Goal: Task Accomplishment & Management: Understand process/instructions

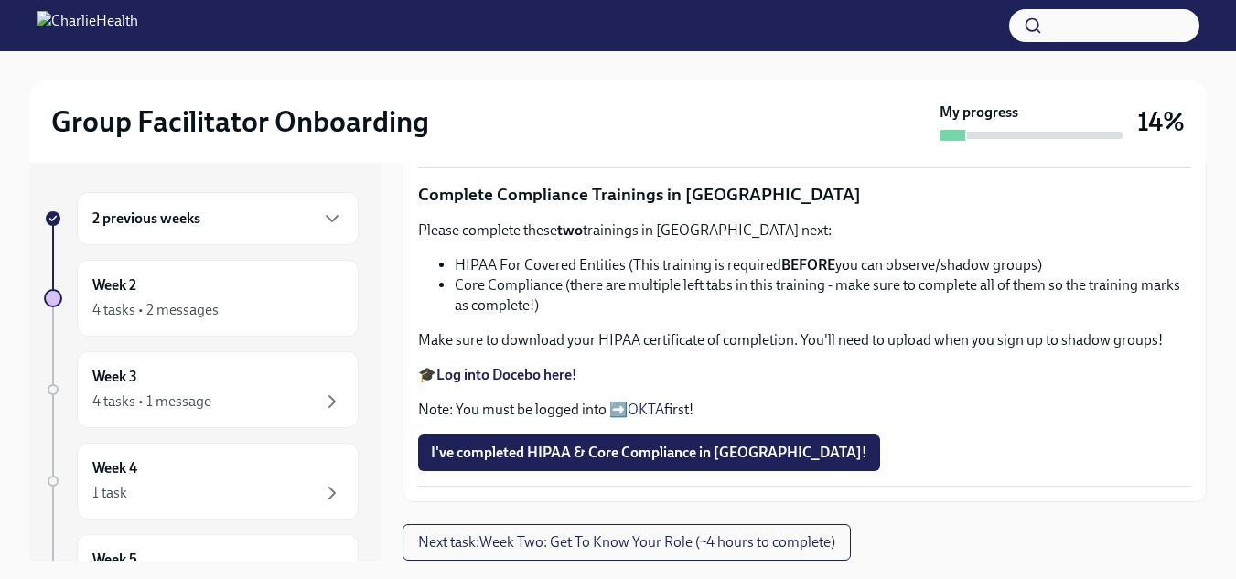
scroll to position [33, 0]
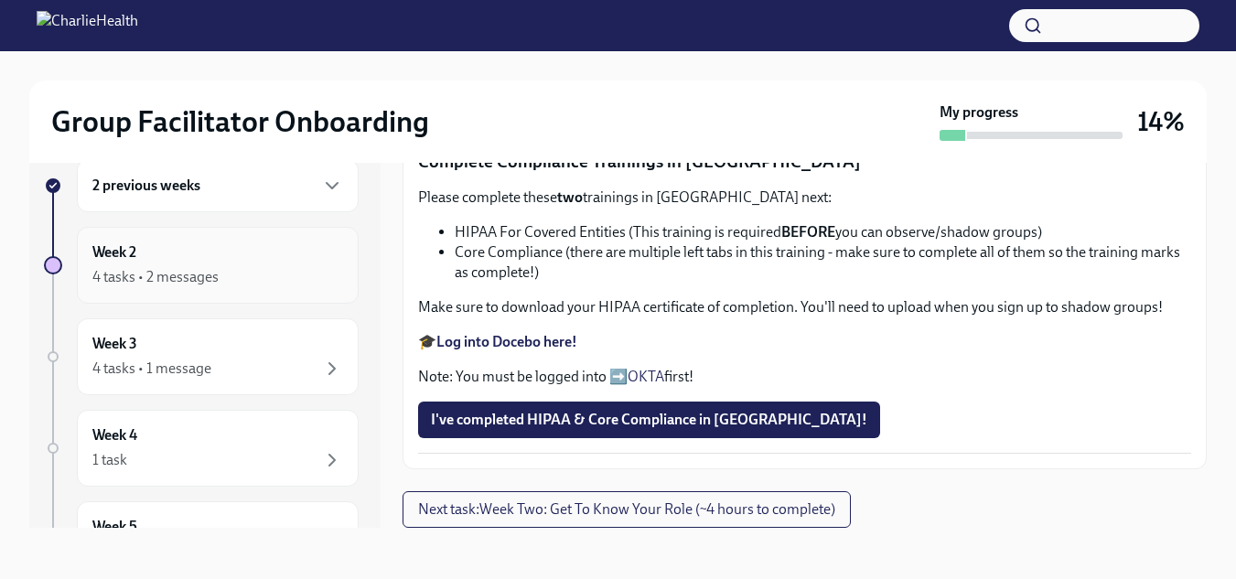
click at [175, 277] on div "4 tasks • 2 messages" at bounding box center [155, 277] width 126 height 20
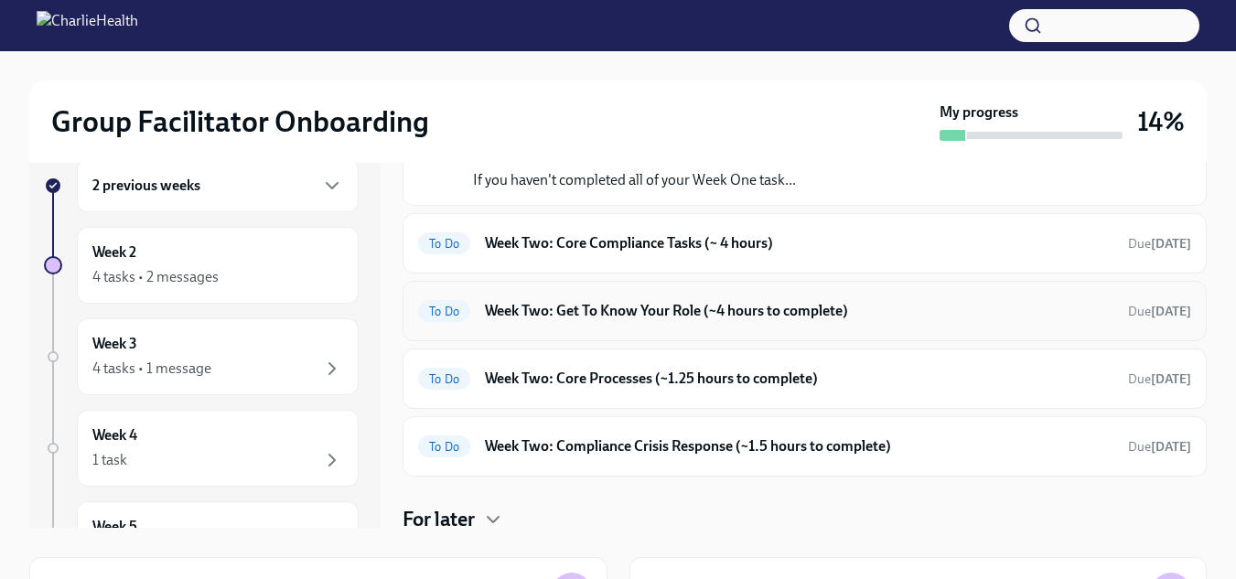
scroll to position [123, 0]
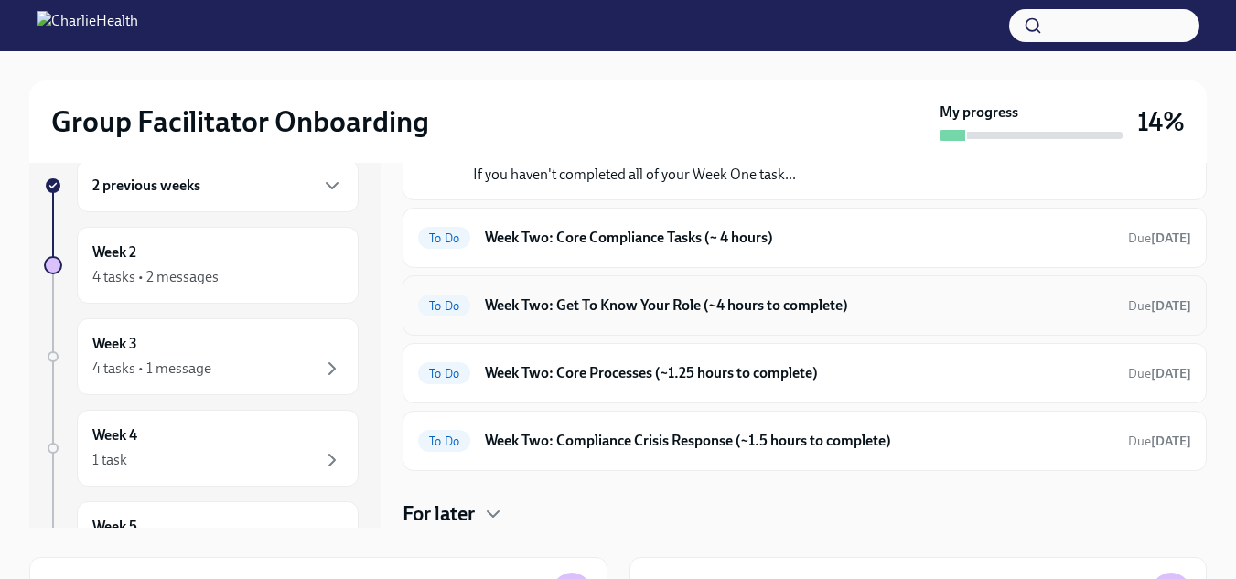
click at [646, 294] on div "To Do Week Two: Get To Know Your Role (~4 hours to complete) Due [DATE]" at bounding box center [804, 305] width 773 height 29
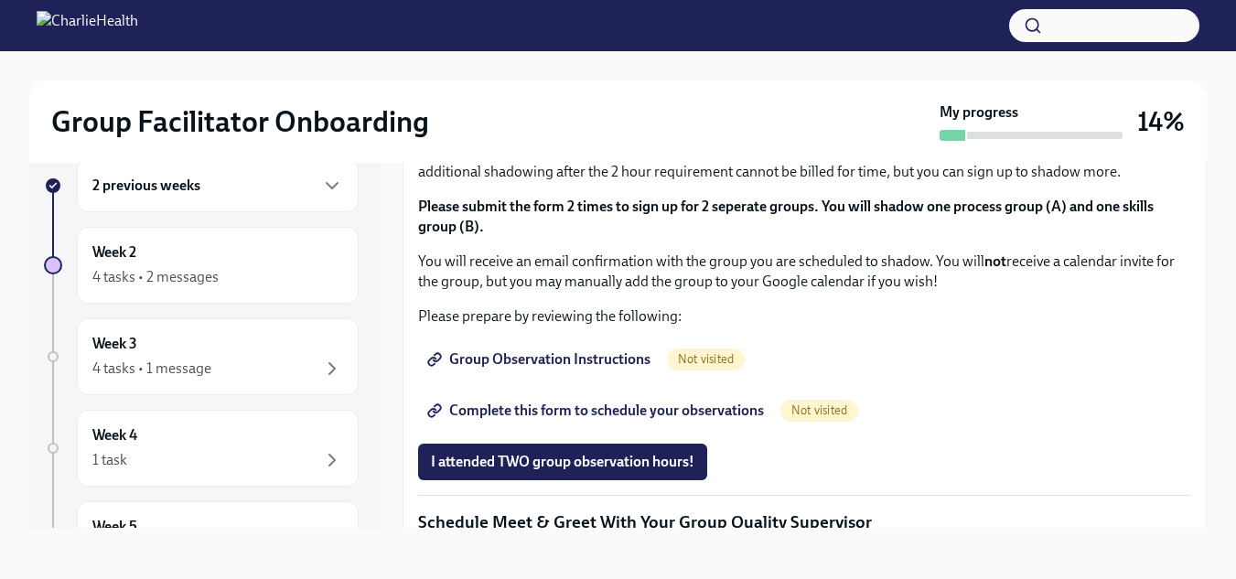
scroll to position [947, 0]
drag, startPoint x: 646, startPoint y: 294, endPoint x: 804, endPoint y: 282, distance: 158.7
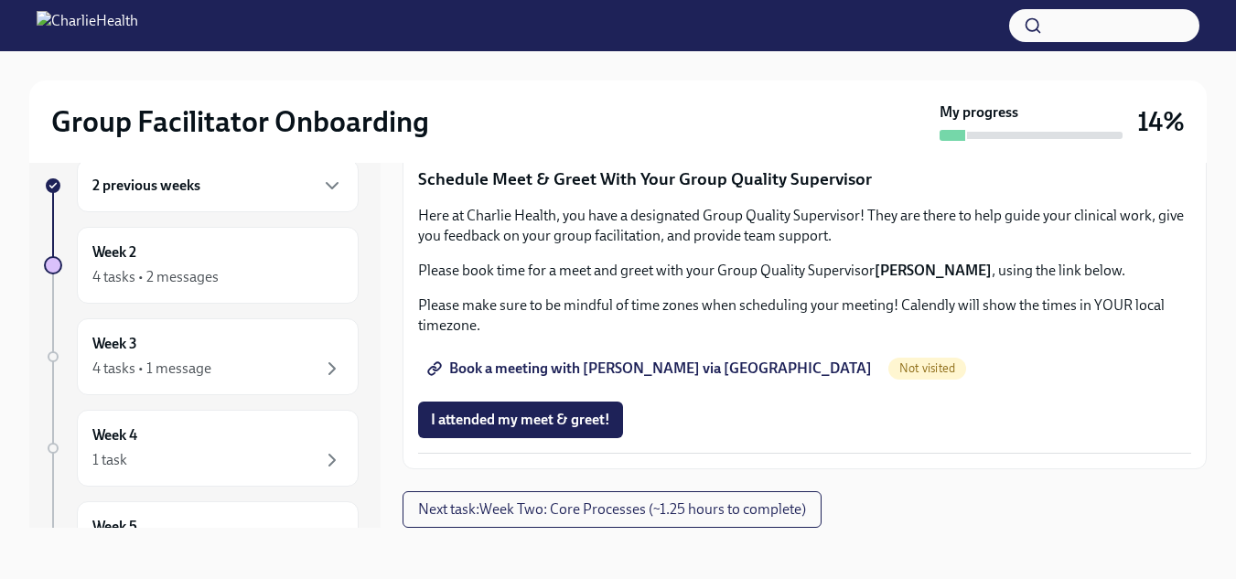
scroll to position [1588, 0]
click at [611, 26] on span "Group Observation Instructions" at bounding box center [540, 16] width 219 height 18
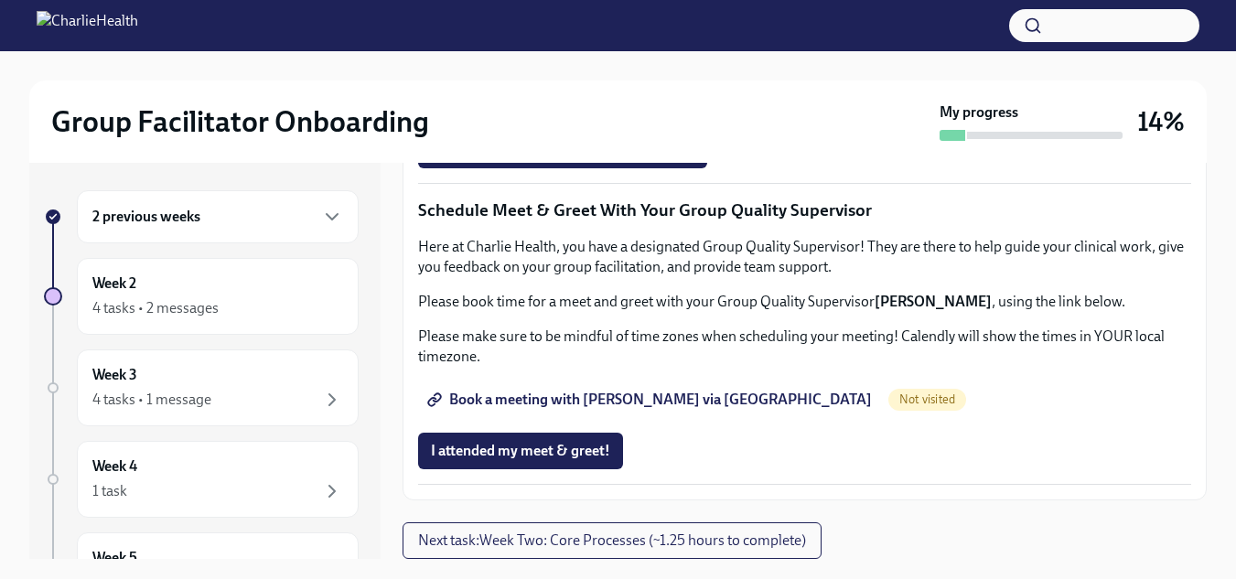
scroll to position [3, 0]
click at [650, 542] on span "Next task : Week Two: Core Processes (~1.25 hours to complete)" at bounding box center [612, 539] width 388 height 18
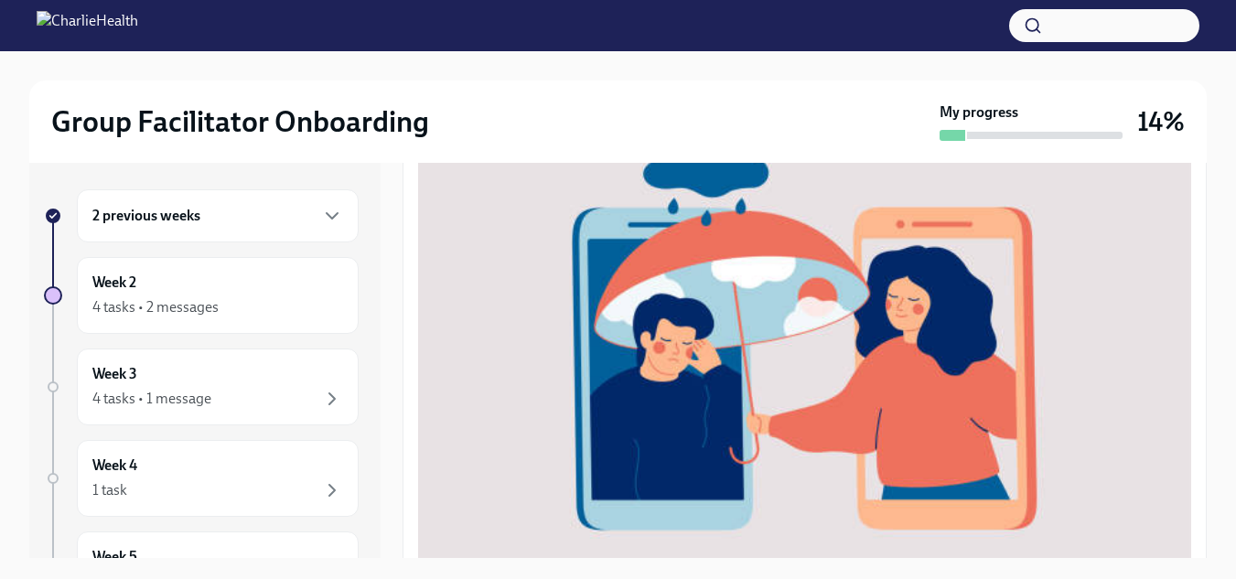
scroll to position [524, 0]
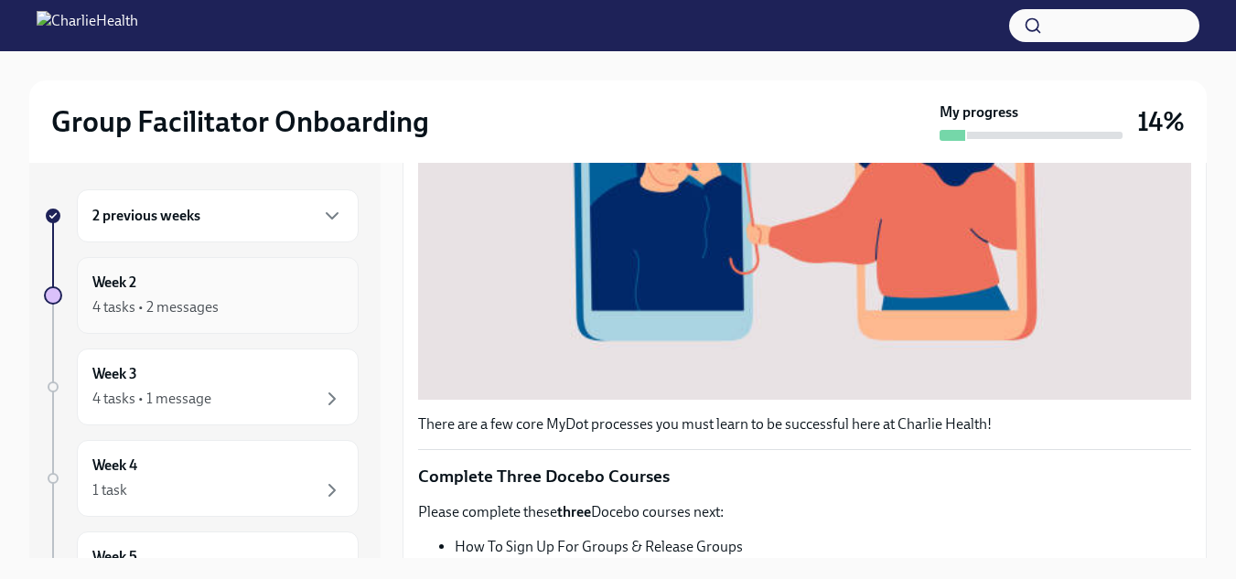
click at [244, 302] on div "4 tasks • 2 messages" at bounding box center [217, 307] width 251 height 22
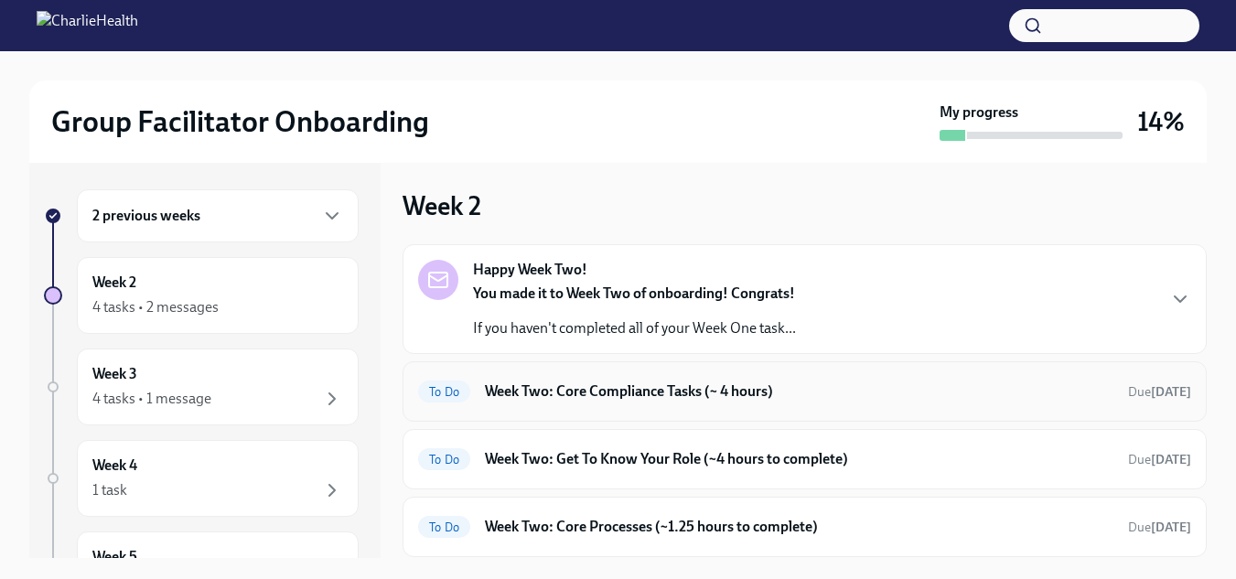
click at [721, 398] on h6 "Week Two: Core Compliance Tasks (~ 4 hours)" at bounding box center [799, 391] width 628 height 20
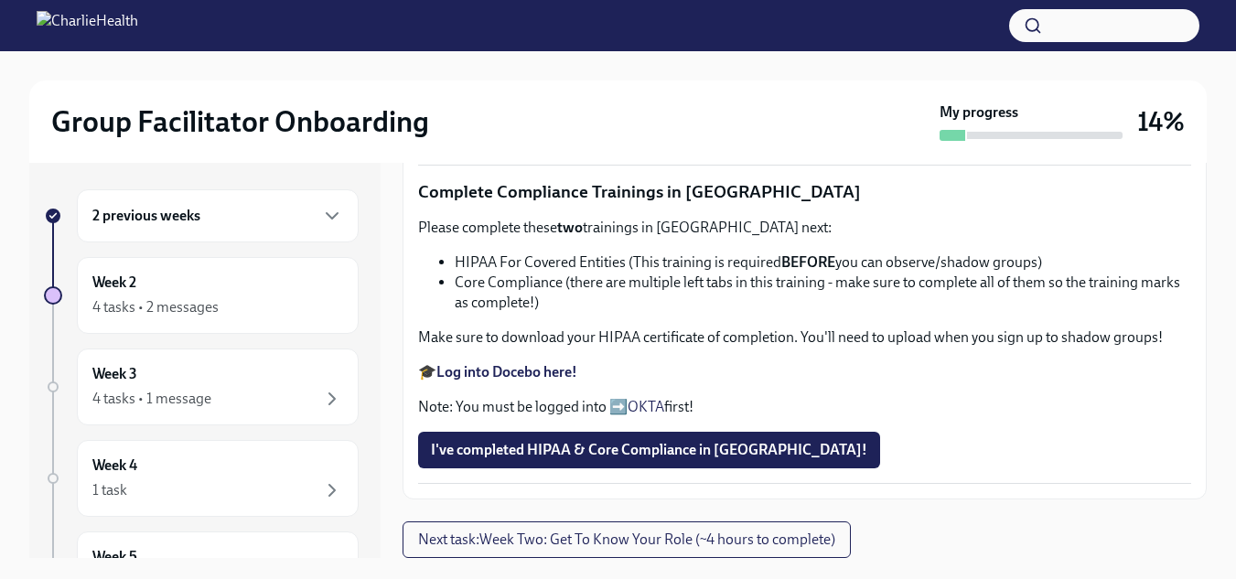
scroll to position [1296, 0]
click at [519, 368] on strong "Log into Docebo here!" at bounding box center [506, 371] width 141 height 17
